Goal: Transaction & Acquisition: Purchase product/service

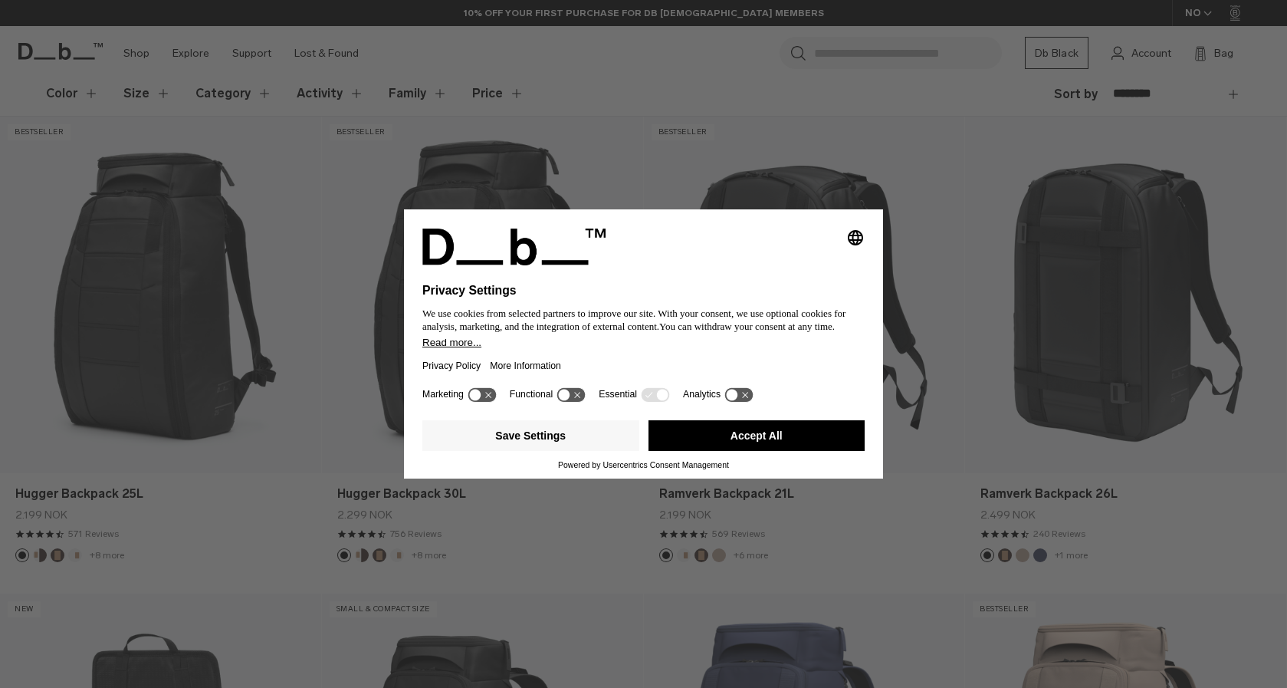
click at [715, 439] on button "Accept All" at bounding box center [757, 435] width 217 height 31
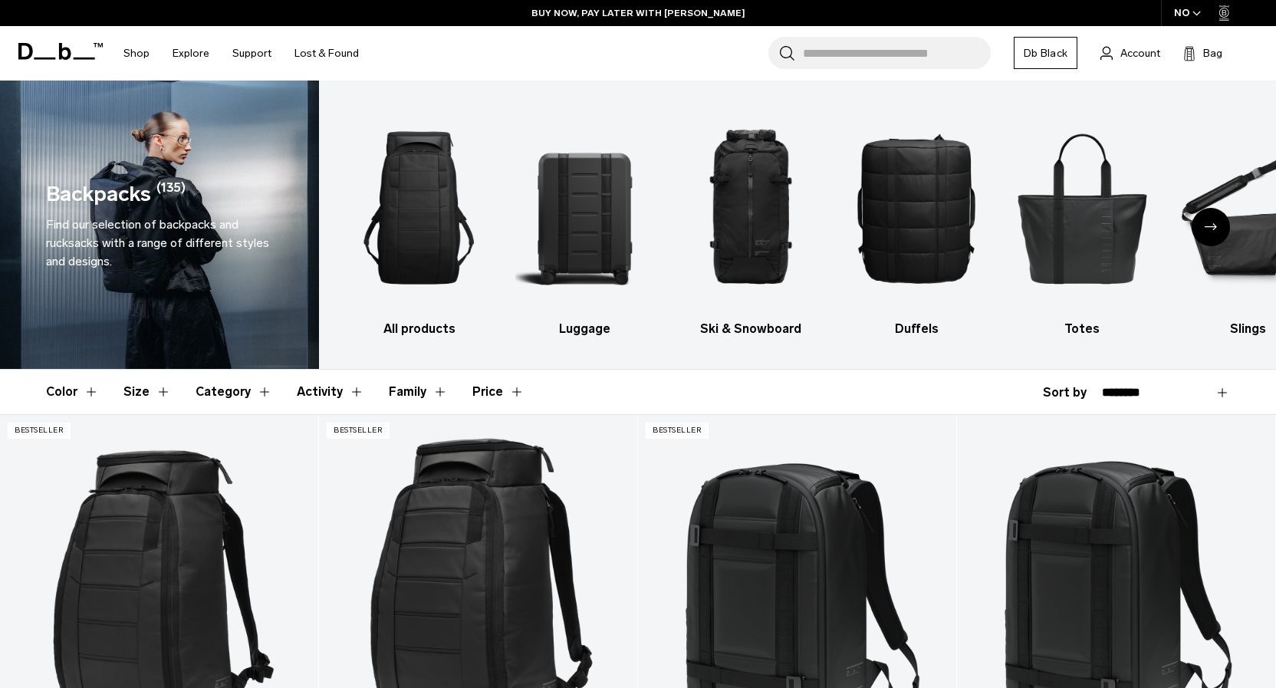
click at [1209, 224] on icon "Next slide" at bounding box center [1211, 226] width 12 height 7
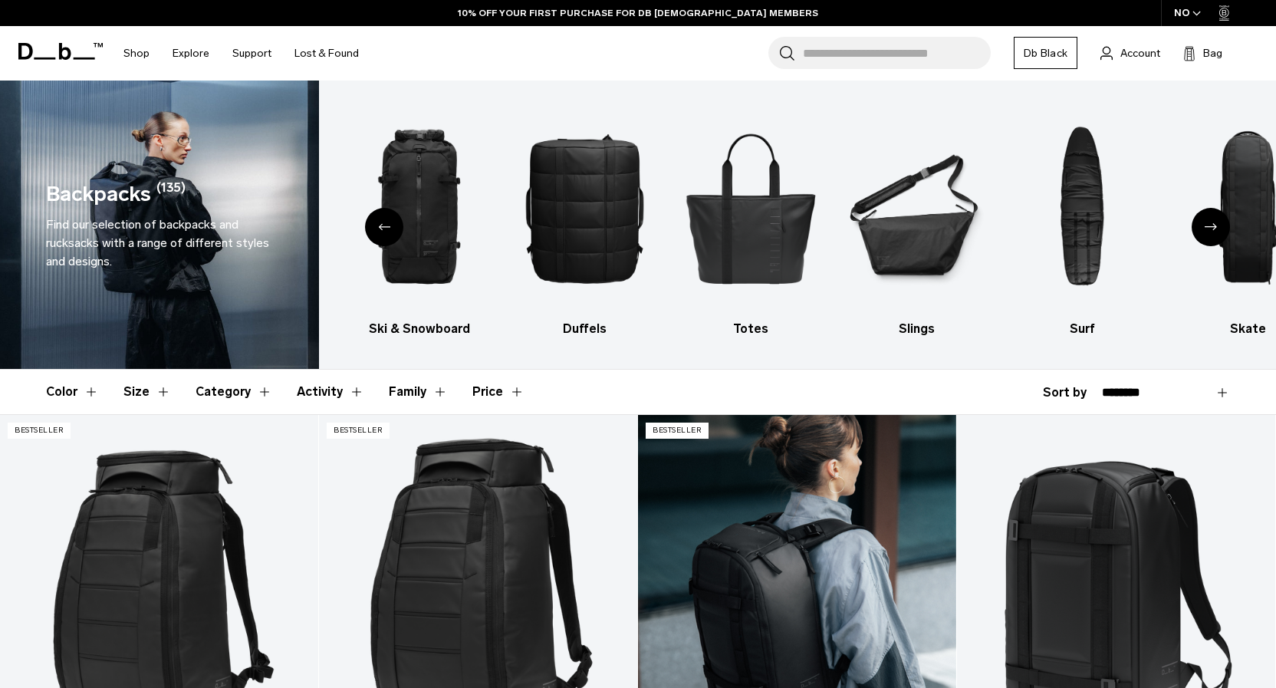
scroll to position [246, 0]
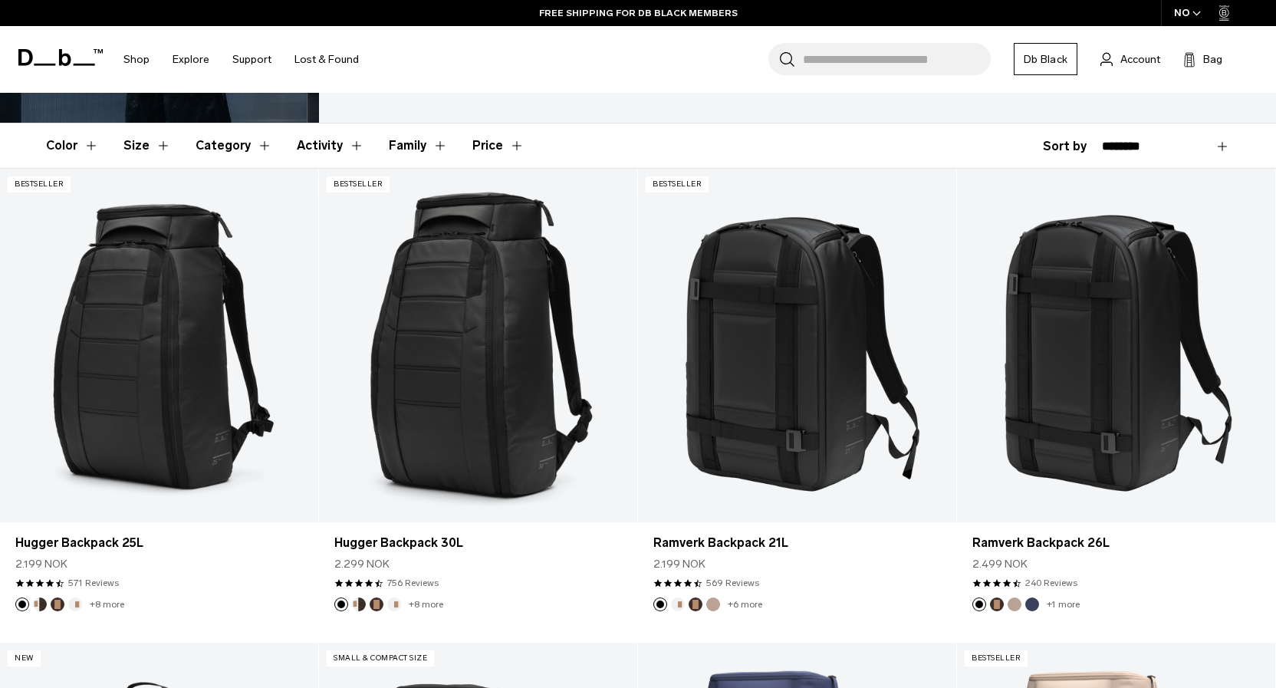
click at [163, 145] on button "Size" at bounding box center [147, 145] width 48 height 44
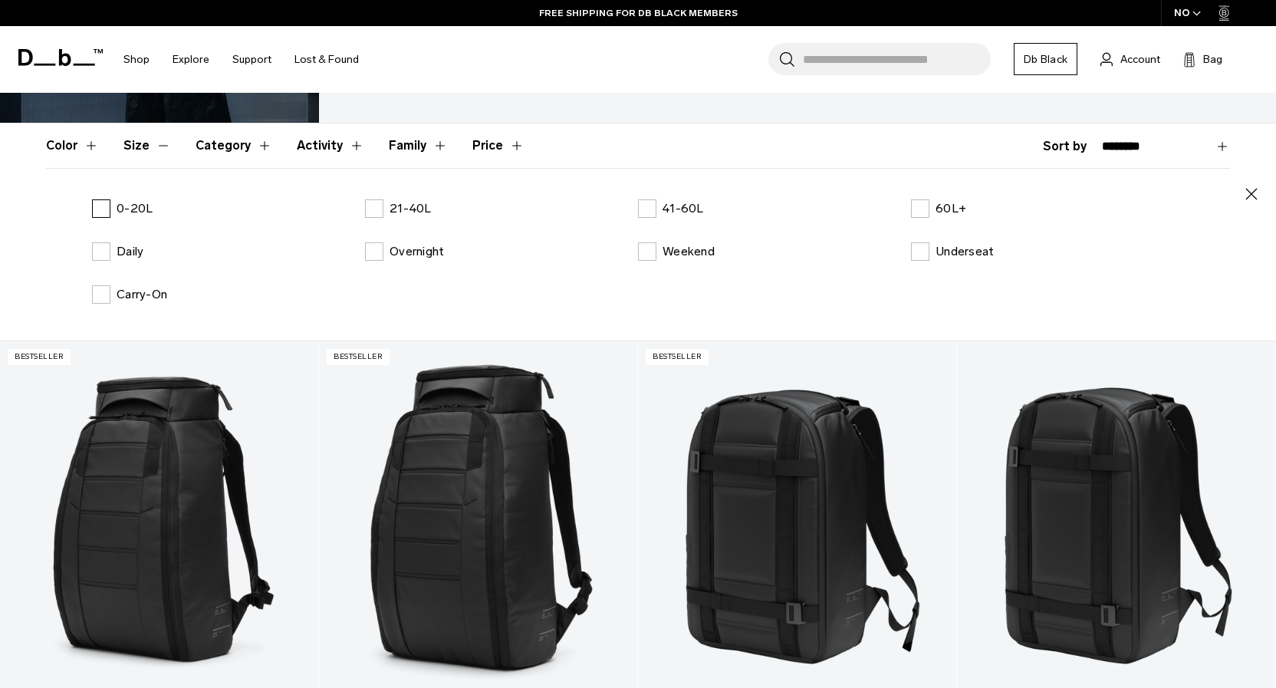
click at [105, 209] on label "0-20L" at bounding box center [122, 208] width 61 height 18
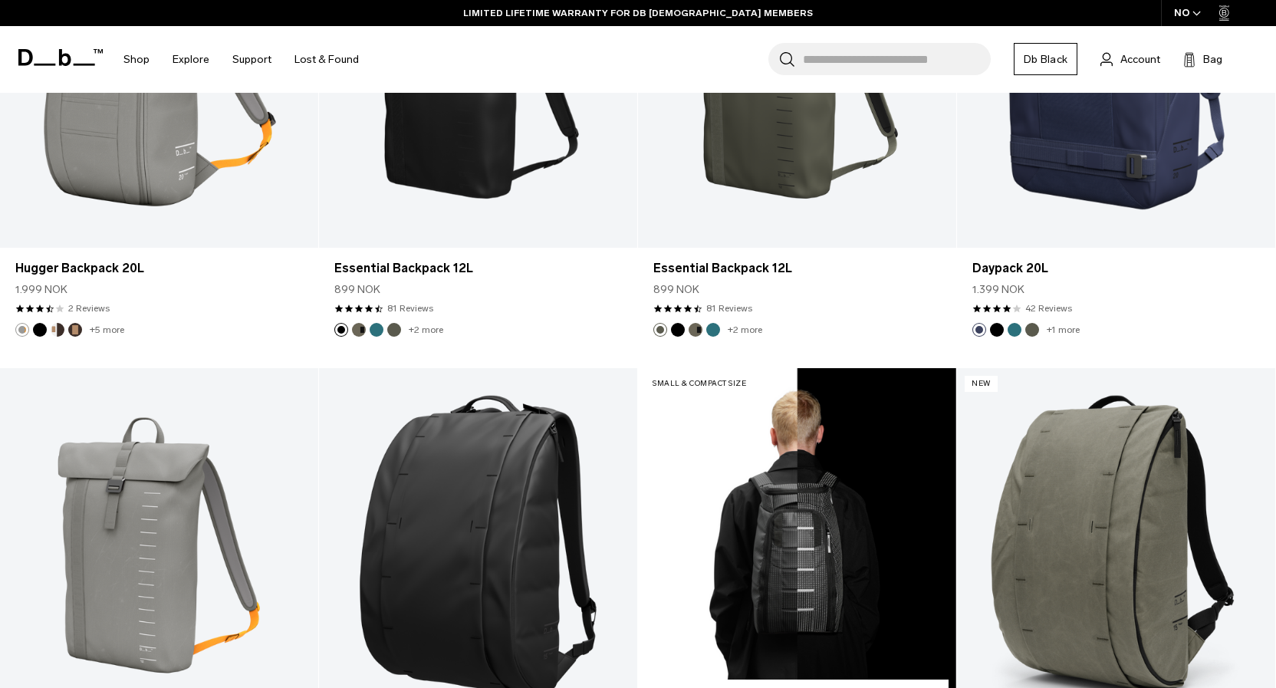
scroll to position [1501, 0]
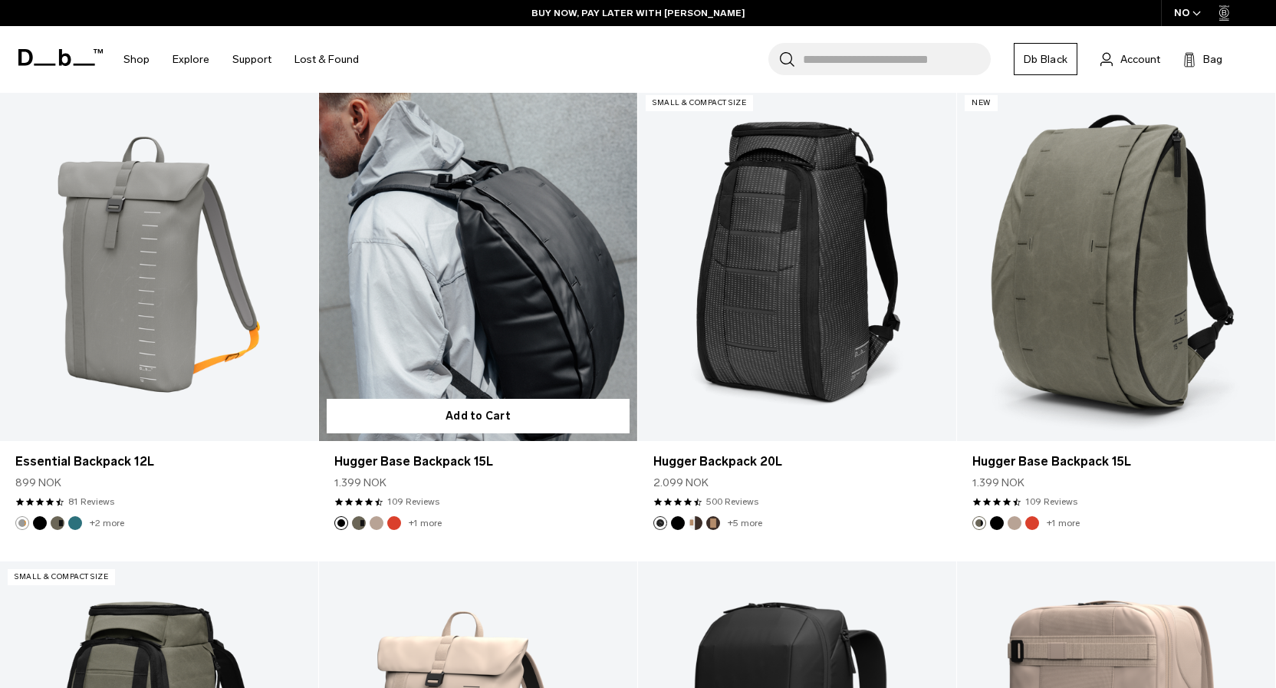
click at [498, 369] on link "Hugger Base Backpack 15L" at bounding box center [478, 263] width 318 height 353
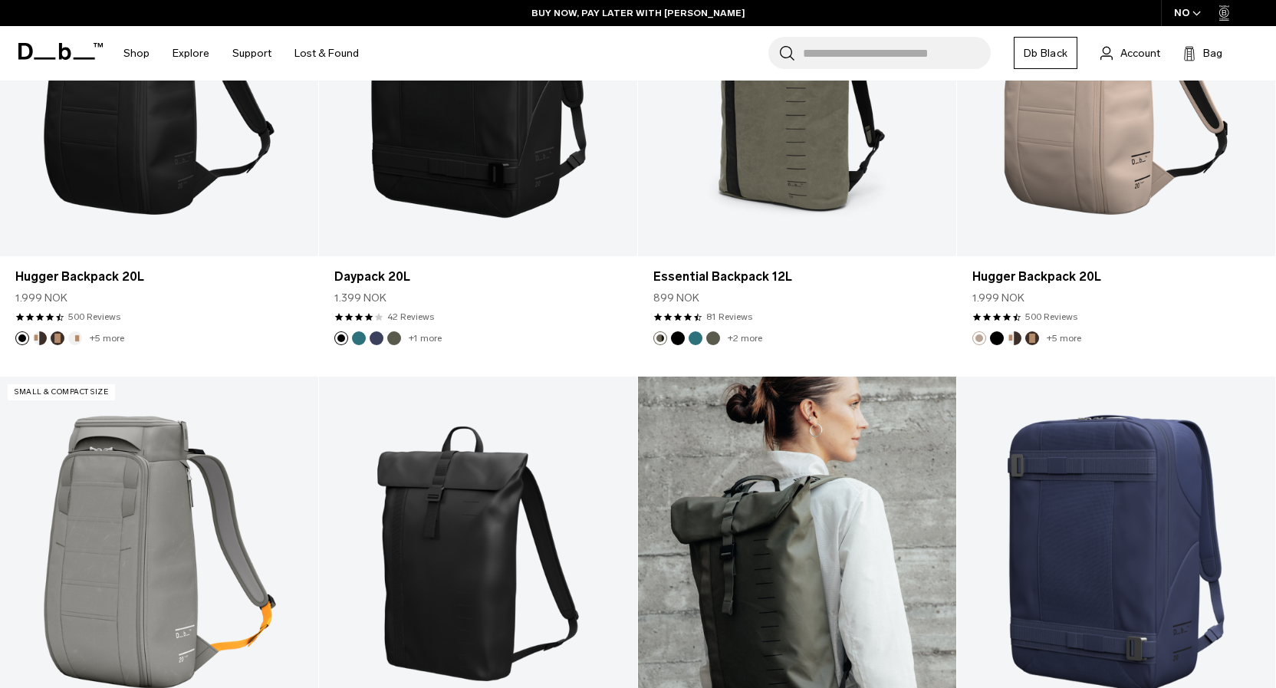
scroll to position [453, 0]
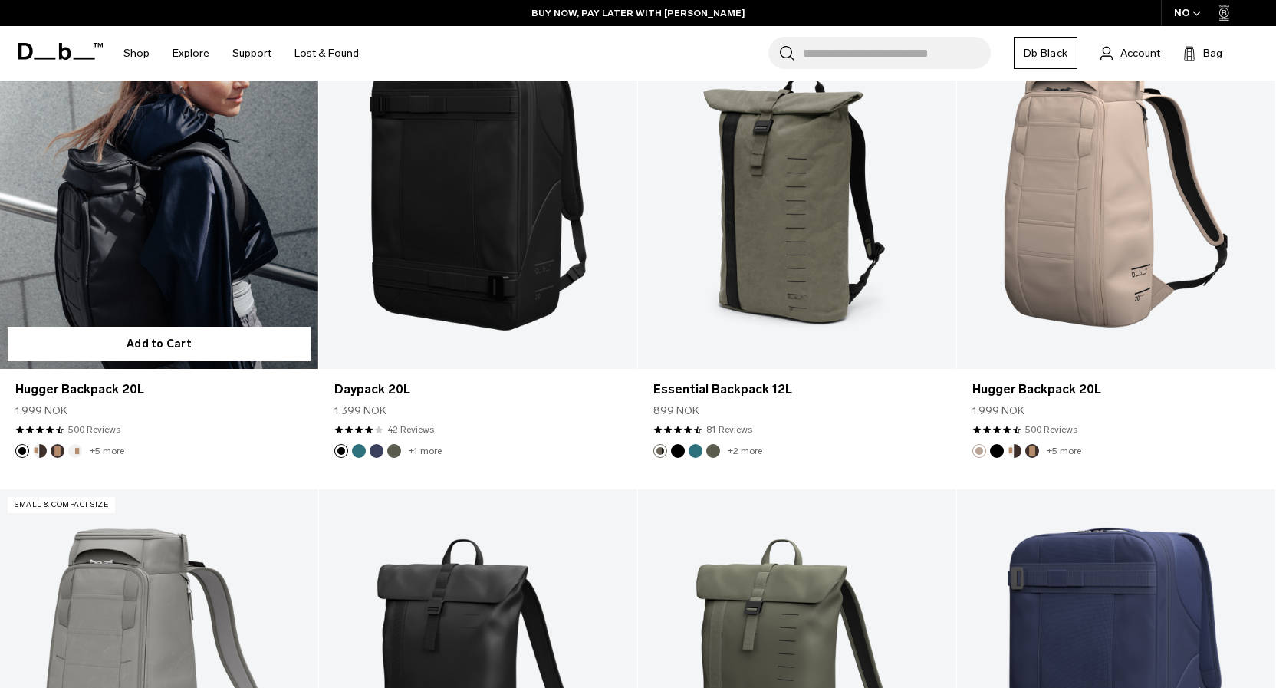
click at [161, 291] on link "Hugger Backpack 20L" at bounding box center [159, 191] width 318 height 353
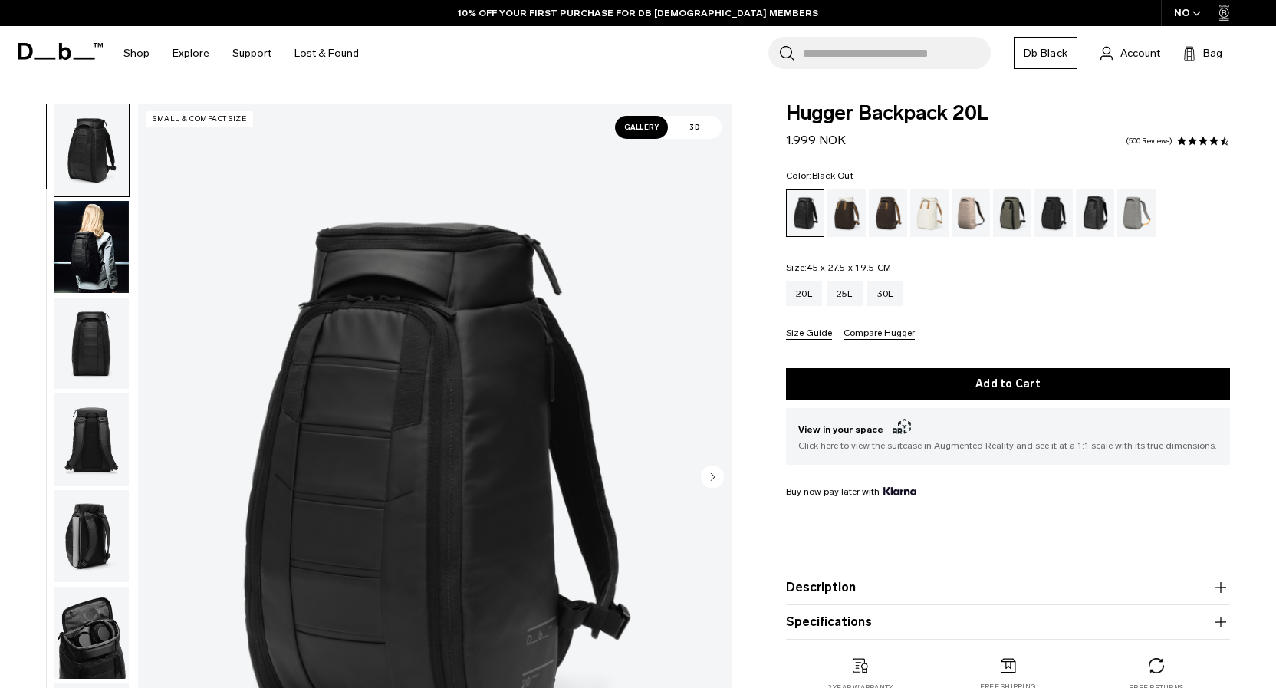
scroll to position [115, 0]
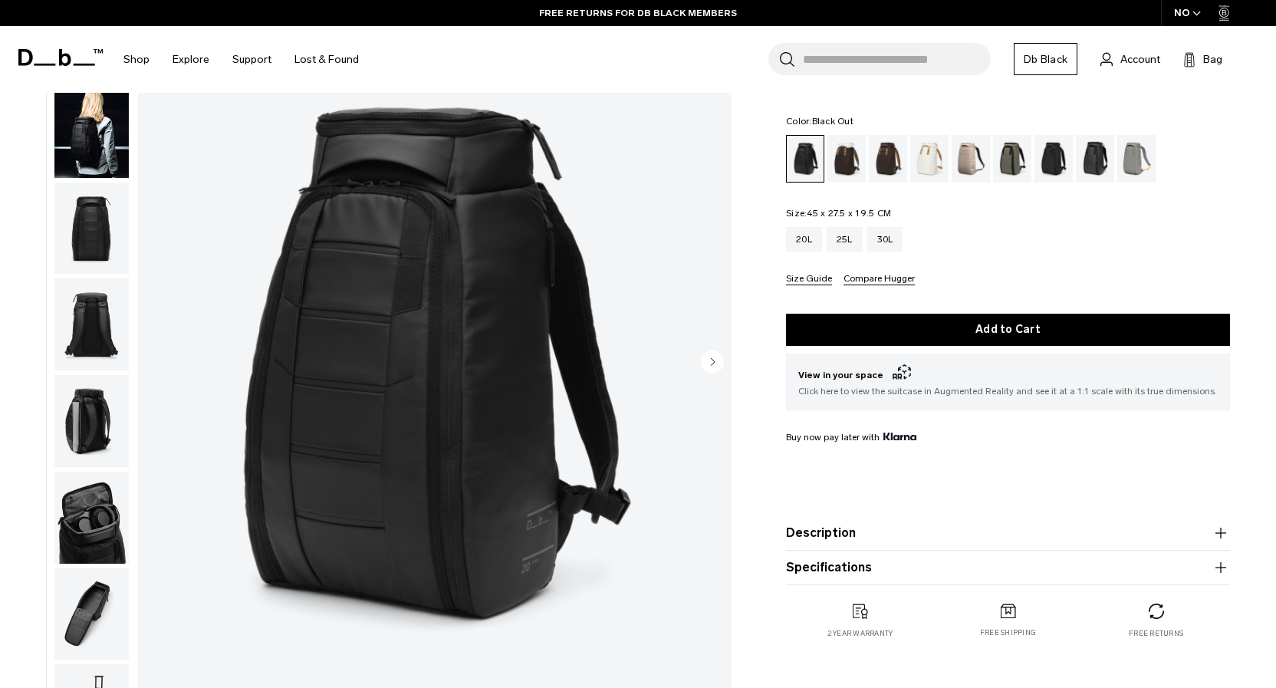
click at [804, 284] on button "Size Guide" at bounding box center [809, 280] width 46 height 12
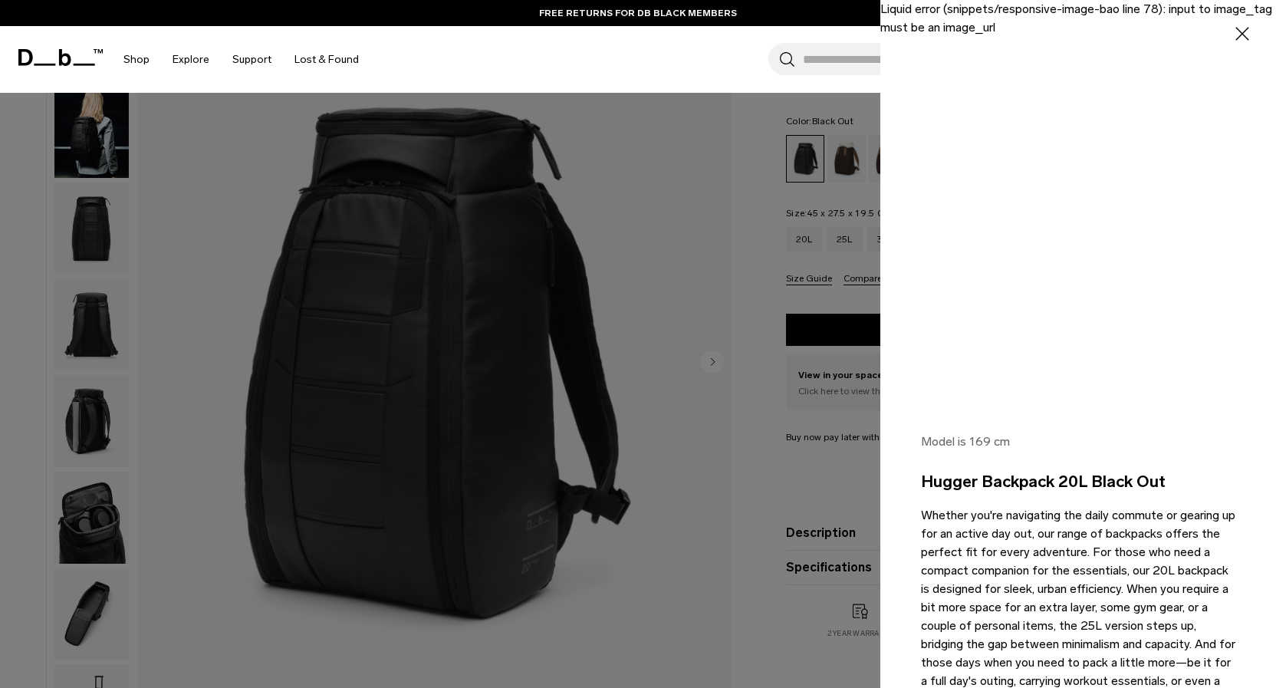
click at [1233, 30] on icon "button" at bounding box center [1242, 34] width 22 height 22
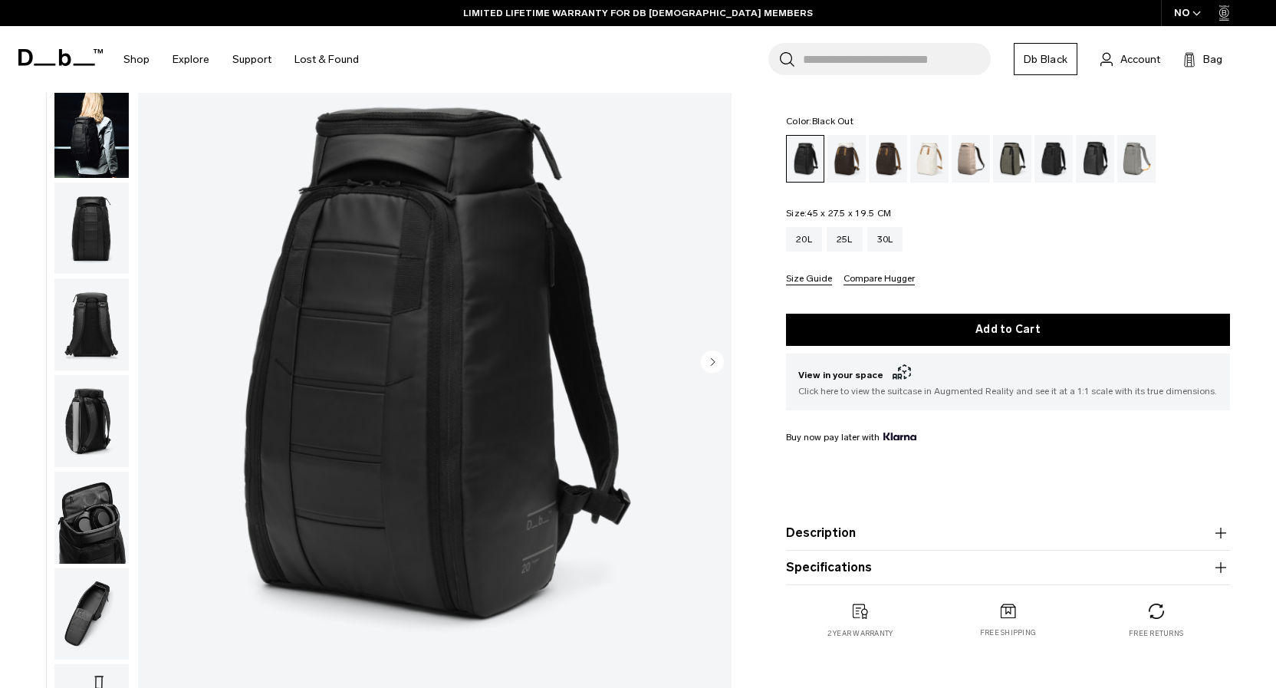
scroll to position [0, 0]
